Goal: Entertainment & Leisure: Consume media (video, audio)

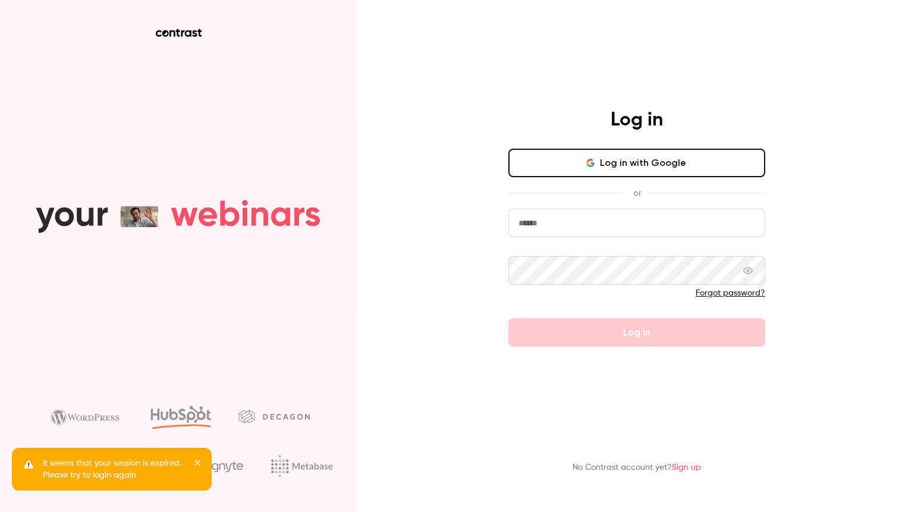
click at [655, 170] on button "Log in with Google" at bounding box center [637, 163] width 257 height 29
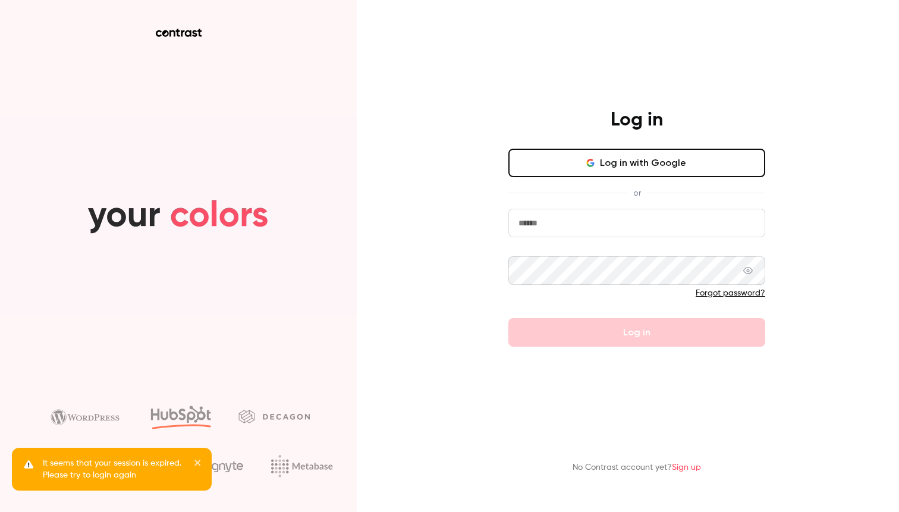
type input "**********"
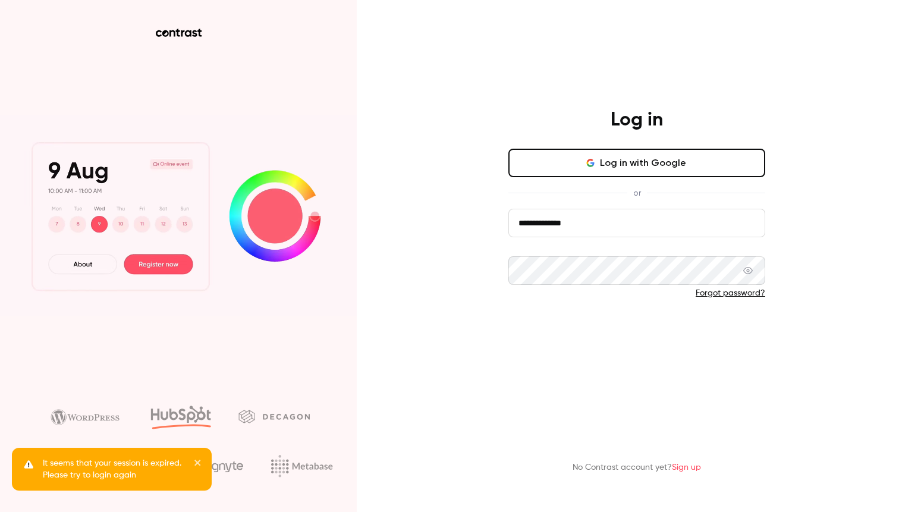
click at [620, 340] on button "Log in" at bounding box center [637, 332] width 257 height 29
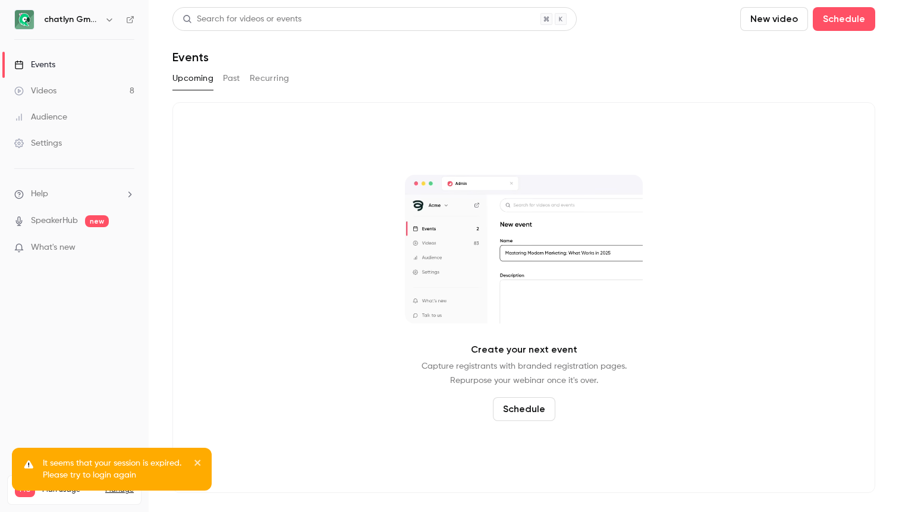
click at [62, 93] on link "Videos 8" at bounding box center [74, 91] width 149 height 26
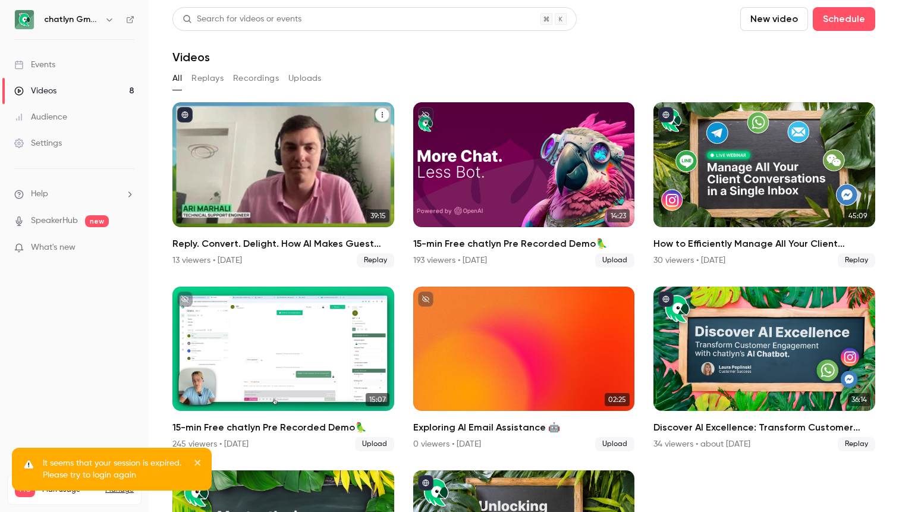
click at [274, 250] on h2 "Reply. Convert. Delight. How AI Makes Guest Comms Profitable." at bounding box center [283, 244] width 222 height 14
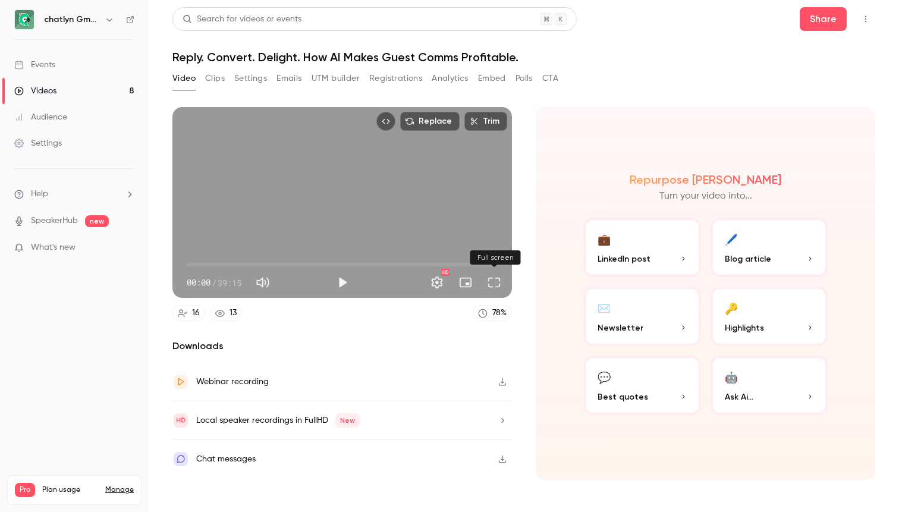
click at [502, 283] on button "Full screen" at bounding box center [494, 283] width 24 height 24
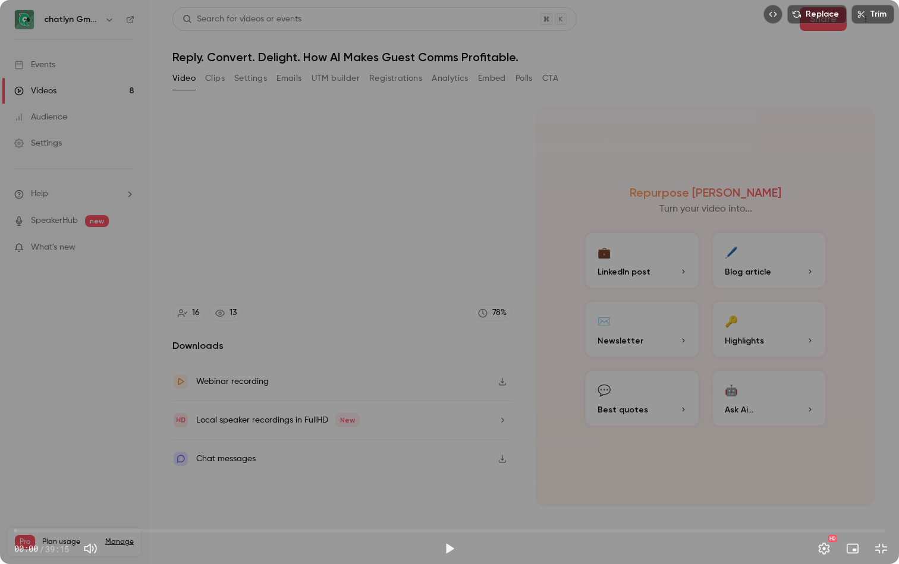
click at [329, 512] on span "00:00" at bounding box center [449, 531] width 871 height 19
click at [451, 512] on button "Play" at bounding box center [450, 549] width 24 height 24
drag, startPoint x: 503, startPoint y: 531, endPoint x: 685, endPoint y: 527, distance: 182.0
click at [685, 512] on span "30:13" at bounding box center [449, 531] width 871 height 19
drag, startPoint x: 685, startPoint y: 534, endPoint x: 667, endPoint y: 534, distance: 17.2
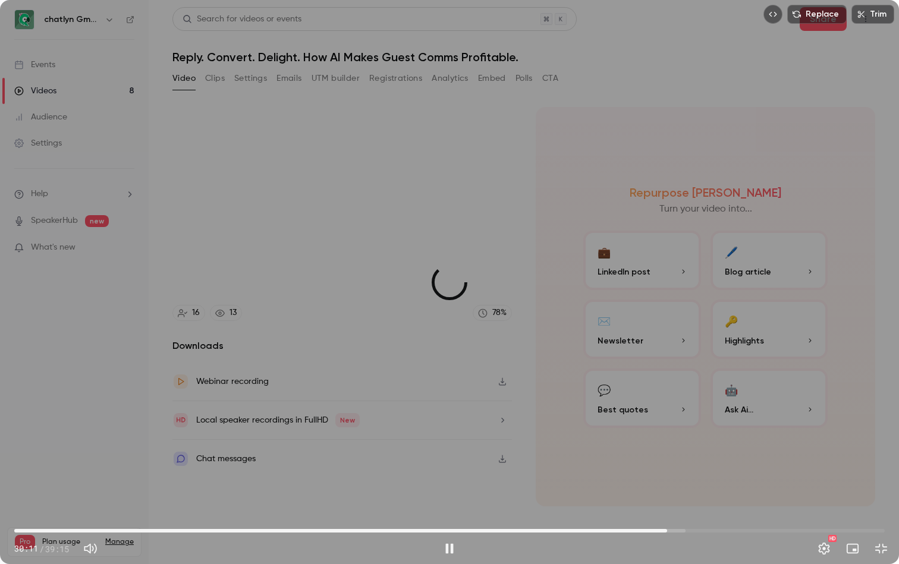
click at [667, 512] on span "29:26" at bounding box center [668, 531] width 4 height 4
click at [608, 457] on div "Replace Trim 29:27 29:27 / 39:15 HD" at bounding box center [449, 282] width 899 height 564
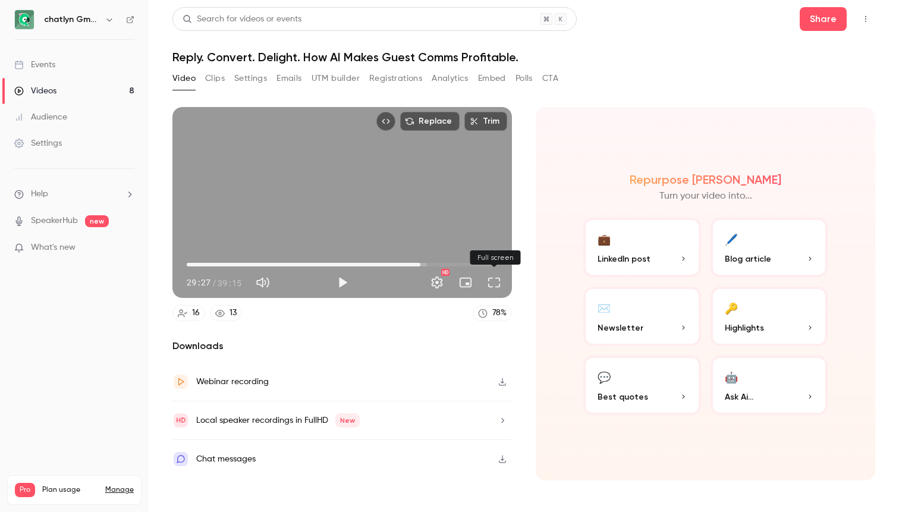
click at [495, 290] on button "Full screen" at bounding box center [494, 283] width 24 height 24
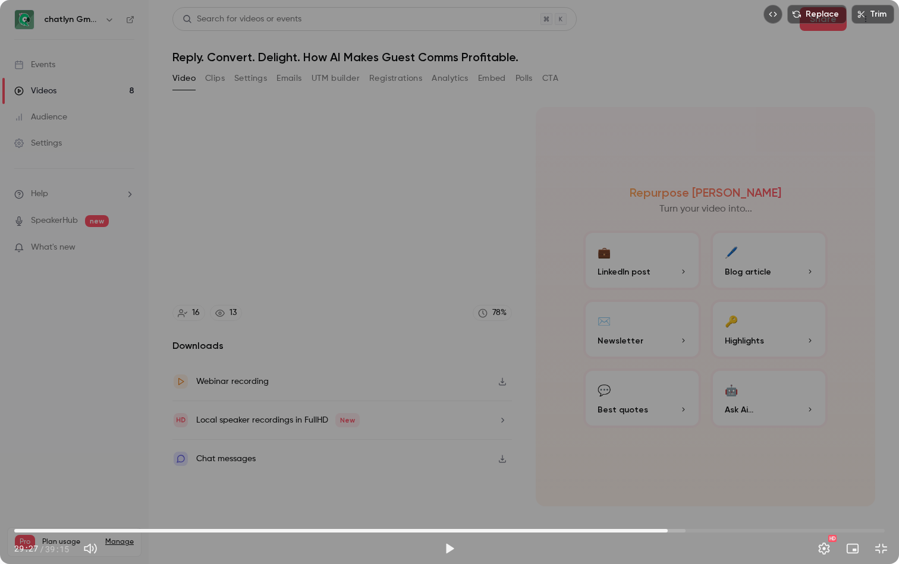
click at [563, 101] on div "Replace Trim 29:27 29:27 / 39:15 HD" at bounding box center [449, 282] width 899 height 564
click at [656, 512] on span "29:29" at bounding box center [449, 531] width 871 height 19
click at [647, 349] on div "Replace Trim 28:55 29:29 / 39:15 HD" at bounding box center [449, 282] width 899 height 564
click at [645, 512] on span "28:26" at bounding box center [449, 531] width 871 height 19
click at [641, 425] on div "Replace Trim 28:26 28:26 / 39:15 HD" at bounding box center [449, 282] width 899 height 564
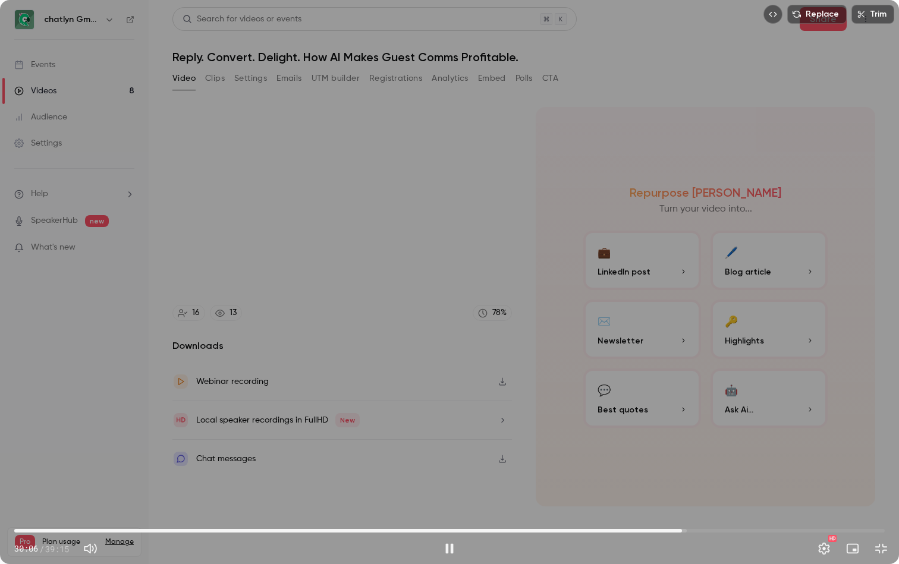
click at [682, 512] on span "30:06" at bounding box center [449, 531] width 871 height 19
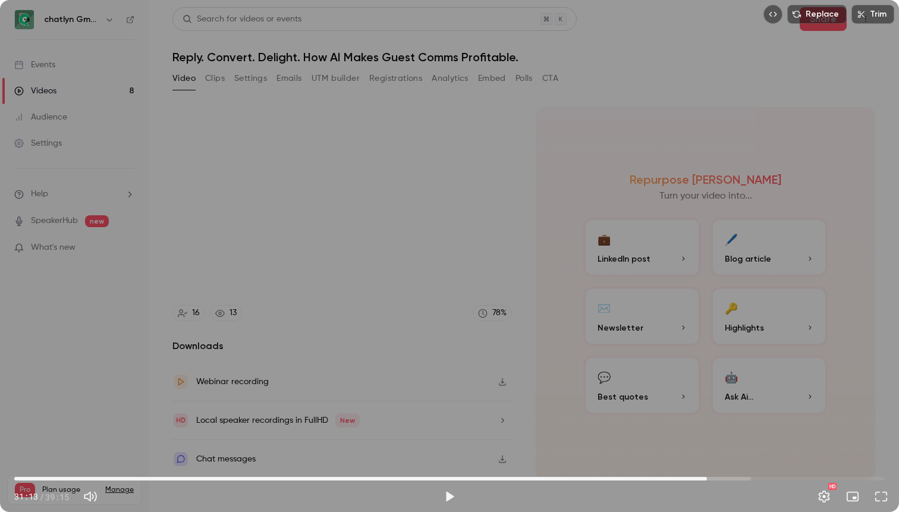
type input "******"
